Goal: Task Accomplishment & Management: Manage account settings

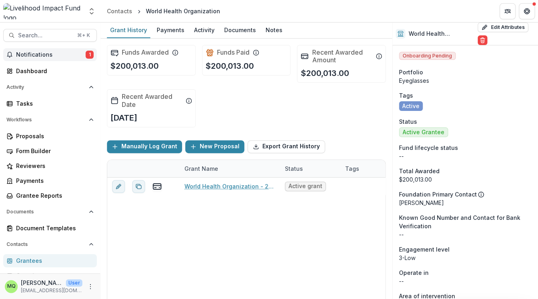
click at [37, 56] on span "Notifications" at bounding box center [51, 54] width 70 height 7
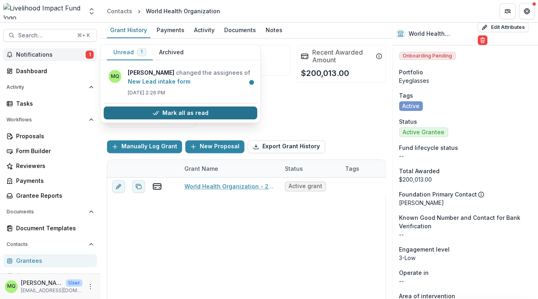
click at [133, 108] on button "Mark all as read" at bounding box center [181, 113] width 154 height 13
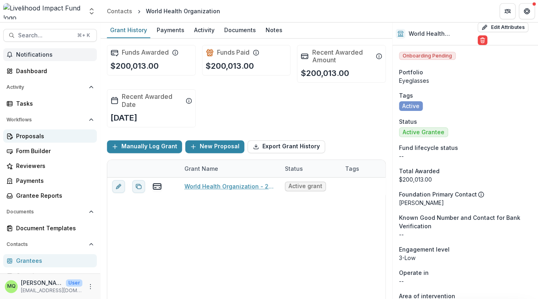
click at [48, 133] on div "Proposals" at bounding box center [53, 136] width 74 height 8
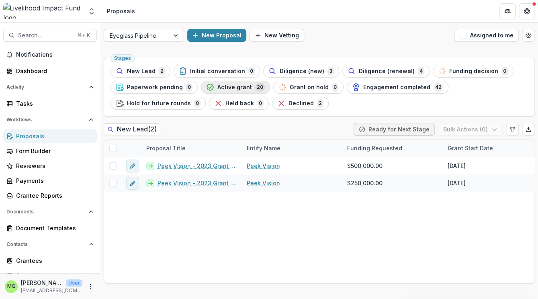
click at [246, 88] on span "Active grant" at bounding box center [235, 87] width 35 height 7
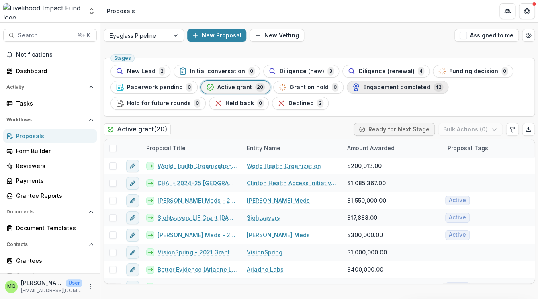
click at [374, 89] on span "Engagement completed" at bounding box center [396, 87] width 67 height 7
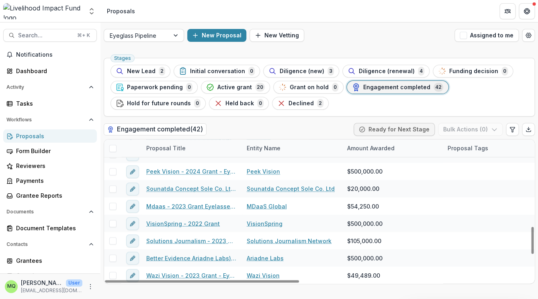
scroll to position [444, 0]
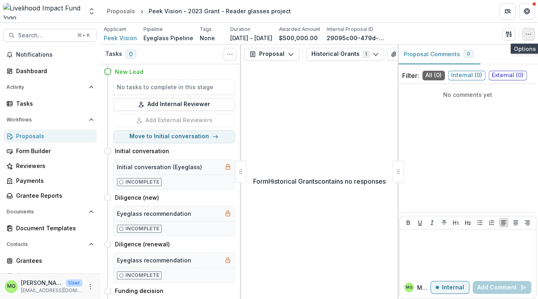
click at [526, 35] on icon "button" at bounding box center [529, 34] width 6 height 6
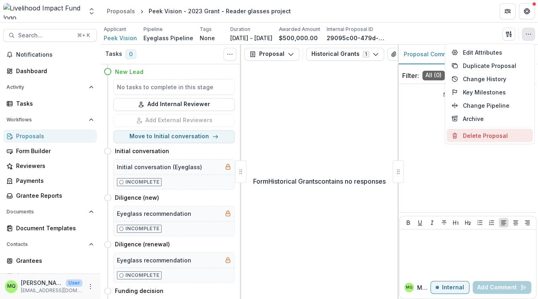
click at [497, 135] on button "Delete Proposal" at bounding box center [490, 135] width 86 height 13
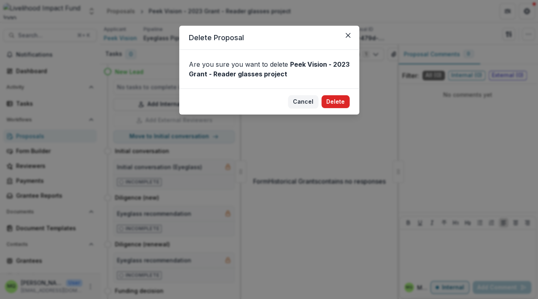
click at [343, 101] on button "Delete" at bounding box center [336, 101] width 28 height 13
click at [335, 101] on button "Delete" at bounding box center [336, 101] width 28 height 13
